Goal: Navigation & Orientation: Find specific page/section

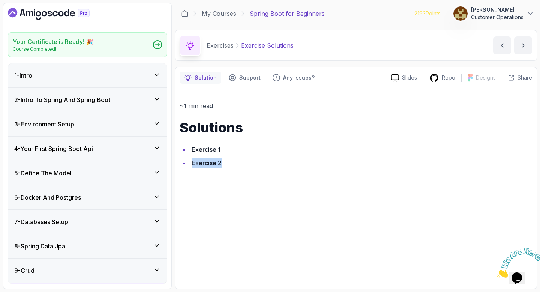
scroll to position [132, 0]
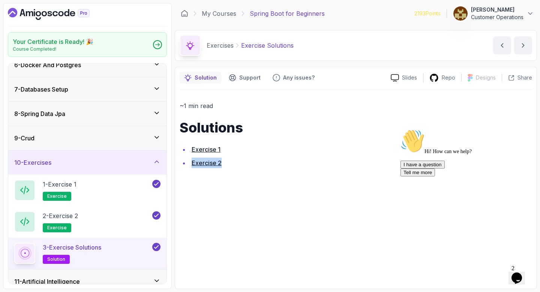
click at [148, 165] on div "10 - Exercises" at bounding box center [87, 162] width 146 height 9
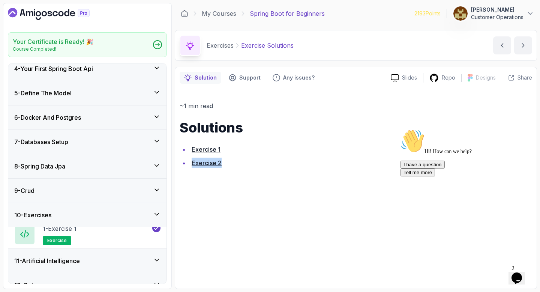
scroll to position [72, 0]
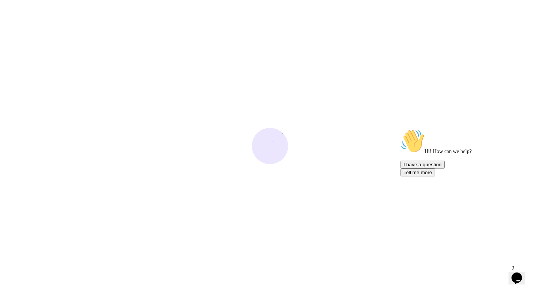
click at [400, 129] on icon "Chat attention grabber" at bounding box center [400, 129] width 0 height 0
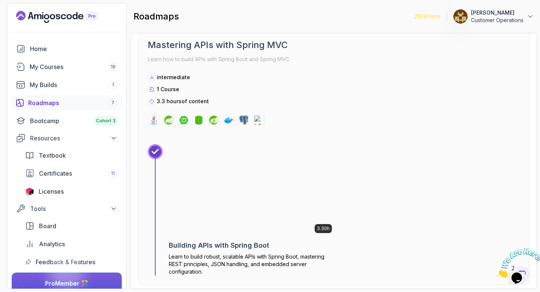
scroll to position [833, 0]
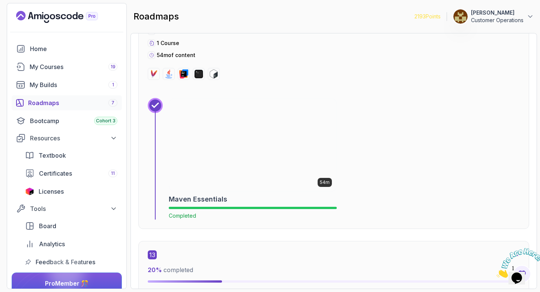
scroll to position [3715, 0]
